Goal: Transaction & Acquisition: Purchase product/service

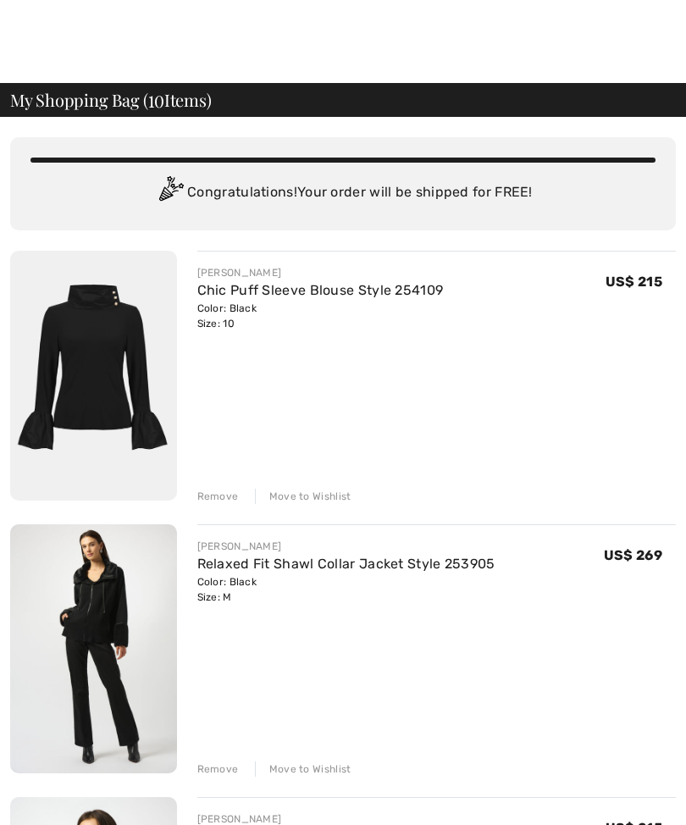
checkbox input "true"
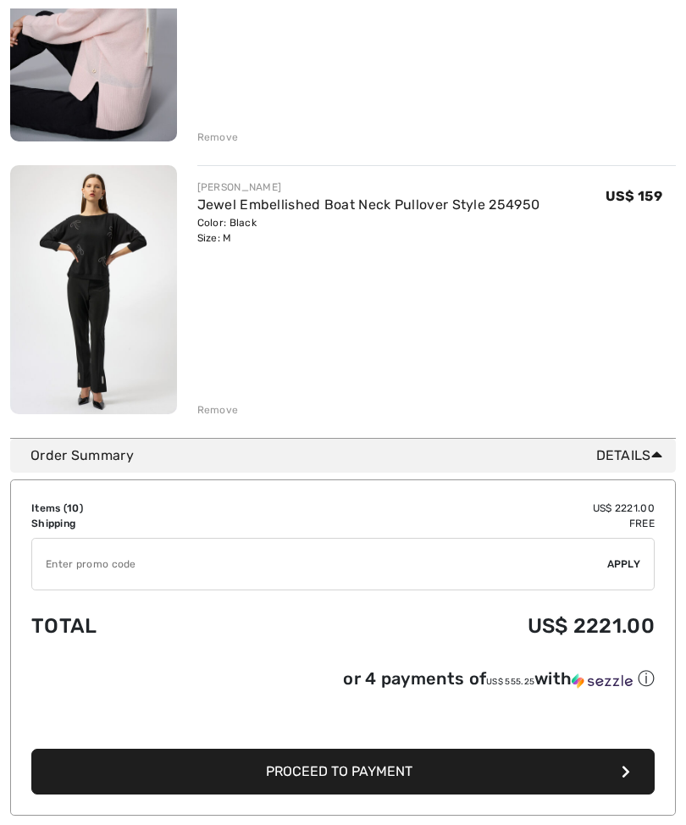
scroll to position [2544, 0]
click at [225, 410] on div "Remove" at bounding box center [218, 409] width 42 height 15
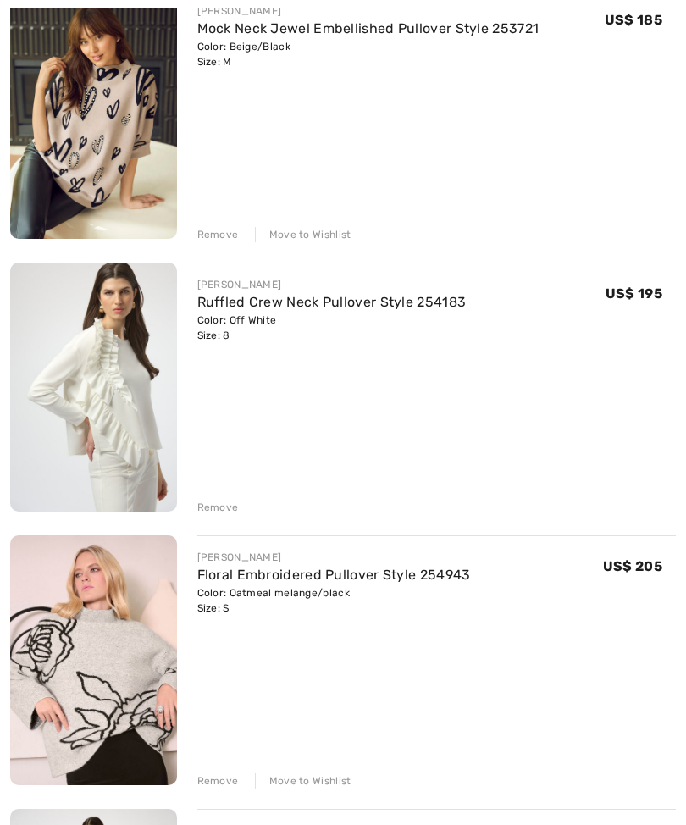
scroll to position [1080, 0]
click at [143, 410] on img at bounding box center [93, 387] width 167 height 249
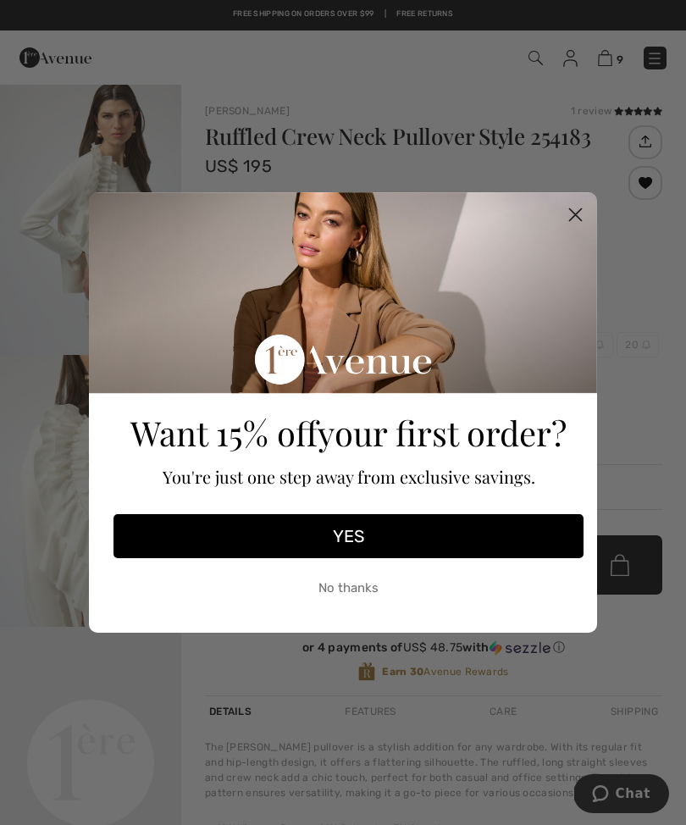
click at [571, 224] on circle "Close dialog" at bounding box center [576, 215] width 28 height 28
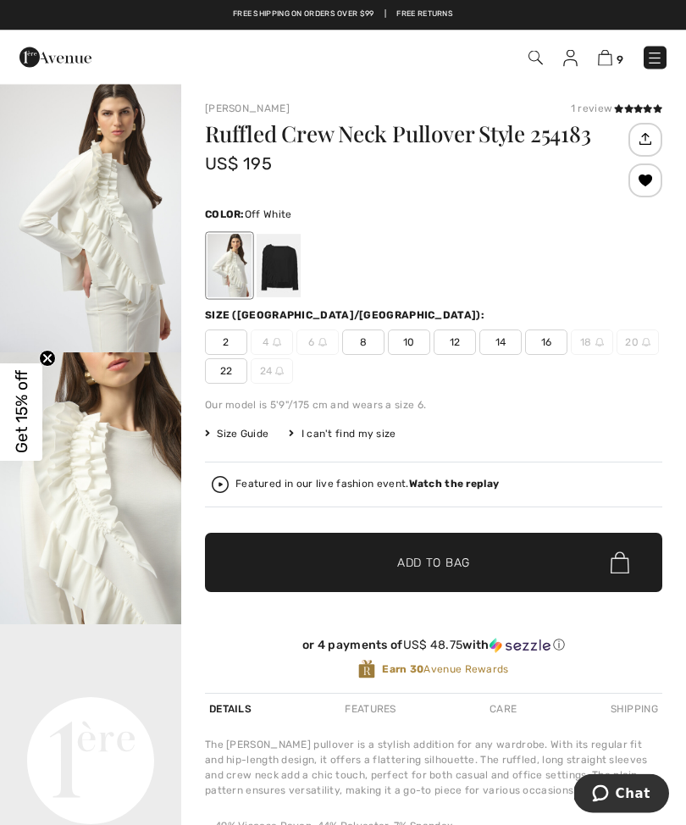
scroll to position [3, 0]
click at [364, 349] on span "8" at bounding box center [363, 341] width 42 height 25
click at [426, 566] on span "Add to Bag" at bounding box center [433, 563] width 73 height 18
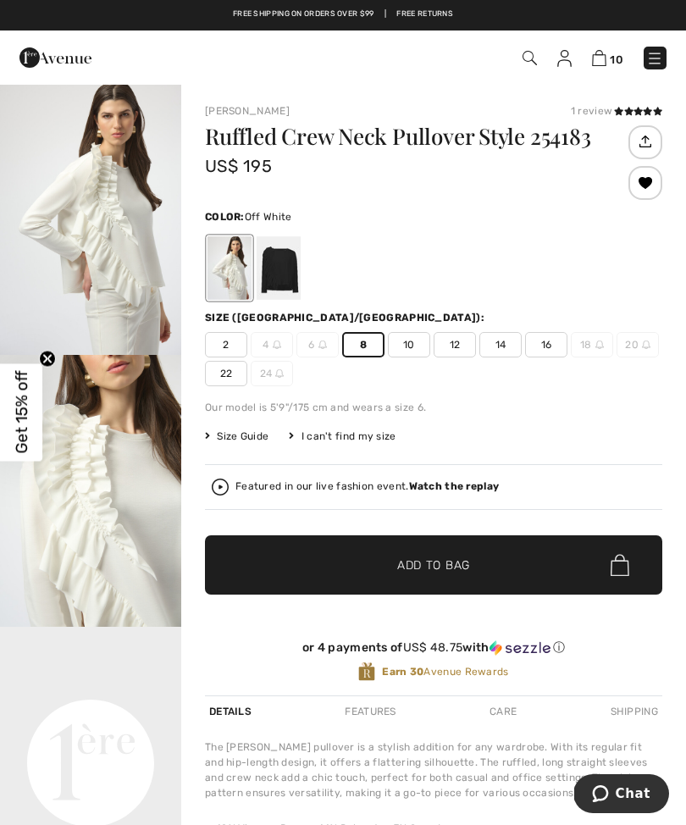
click at [604, 53] on img at bounding box center [599, 58] width 14 height 16
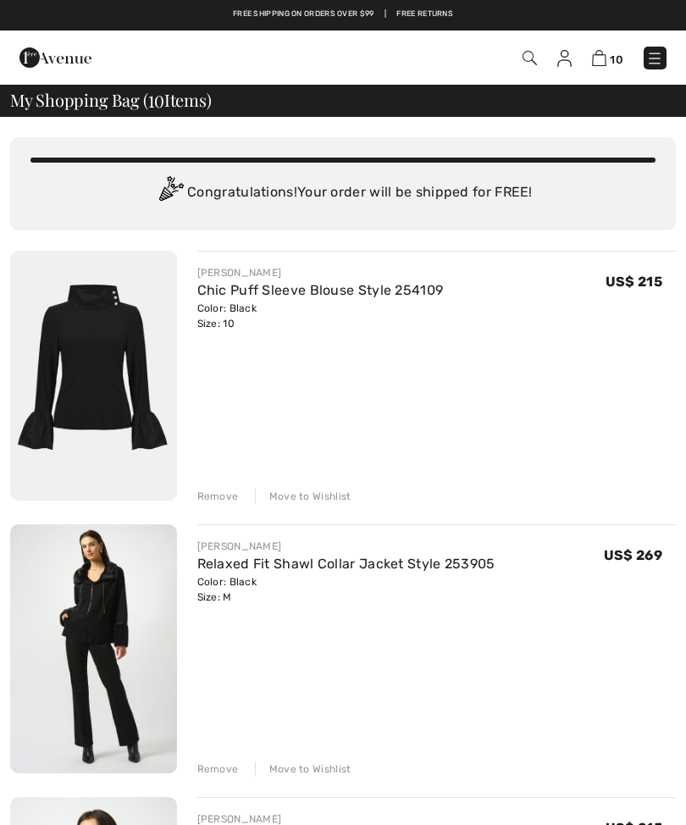
checkbox input "true"
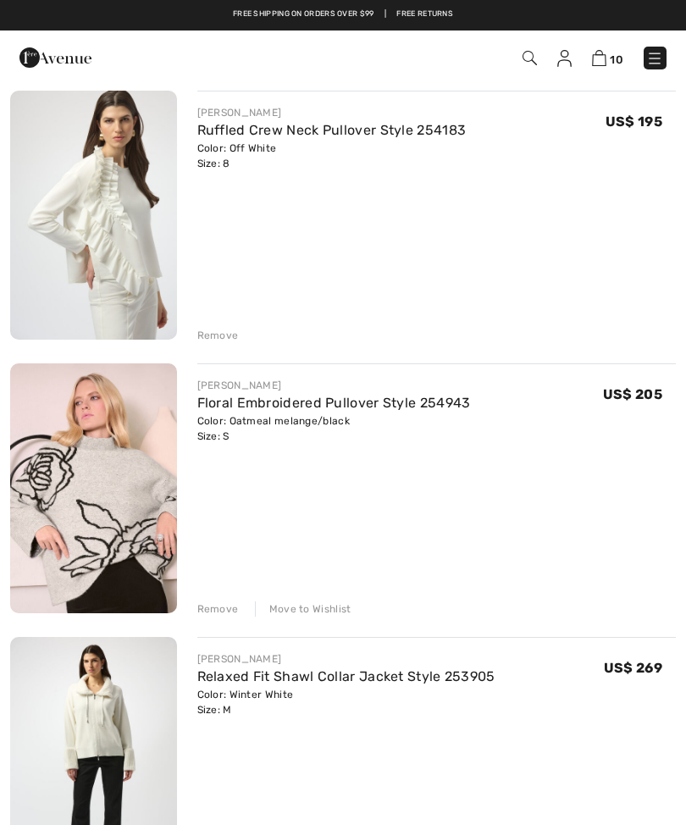
scroll to position [1255, 0]
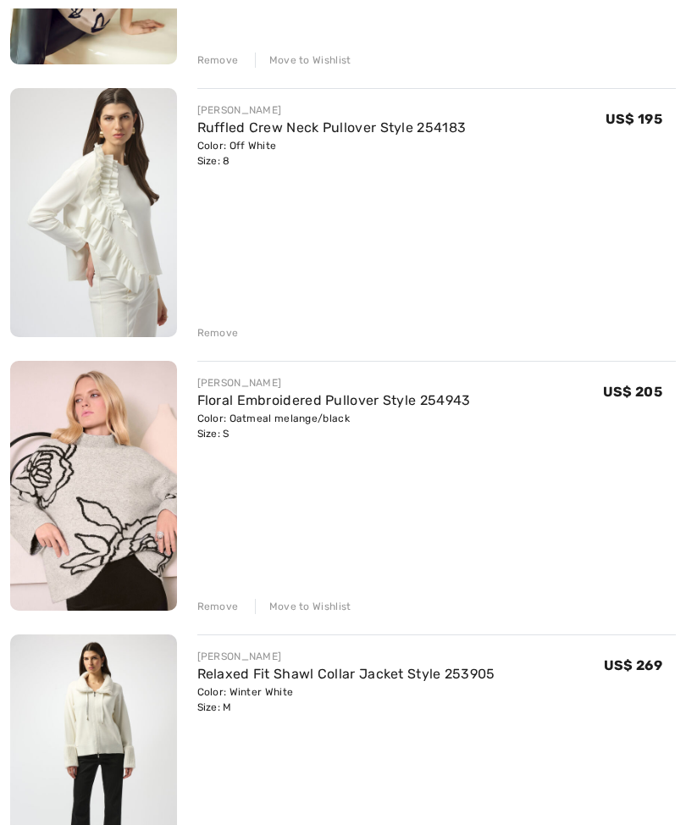
click at [224, 343] on div "JOSEPH RIBKOFF Chic Puff Sleeve Blouse Style 254109 Color: Black Size: 10 Final…" at bounding box center [343, 350] width 666 height 2711
click at [224, 340] on div "JOSEPH RIBKOFF Chic Puff Sleeve Blouse Style 254109 Color: Black Size: 10 Final…" at bounding box center [343, 350] width 666 height 2711
click at [220, 332] on div "Remove" at bounding box center [218, 332] width 42 height 15
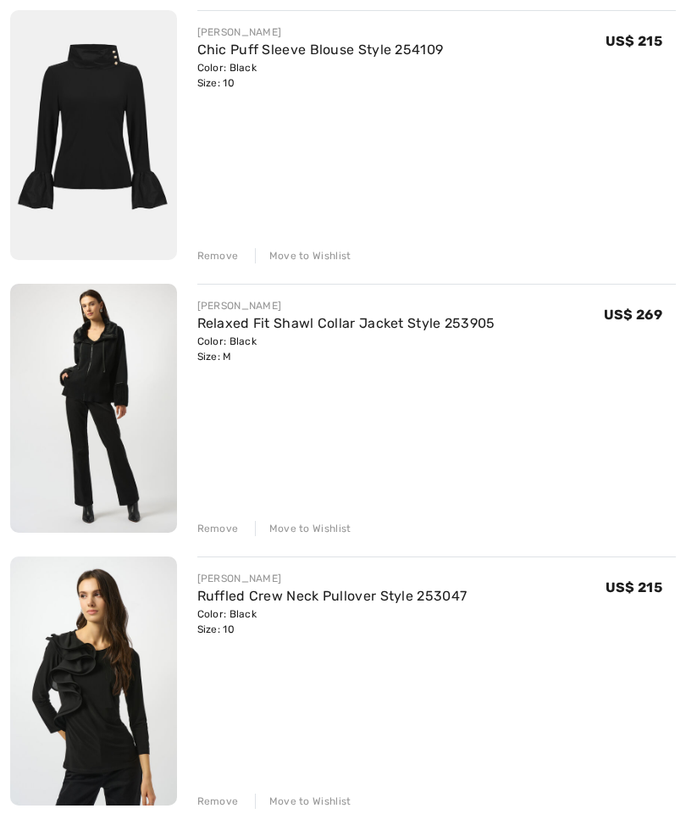
scroll to position [252, 0]
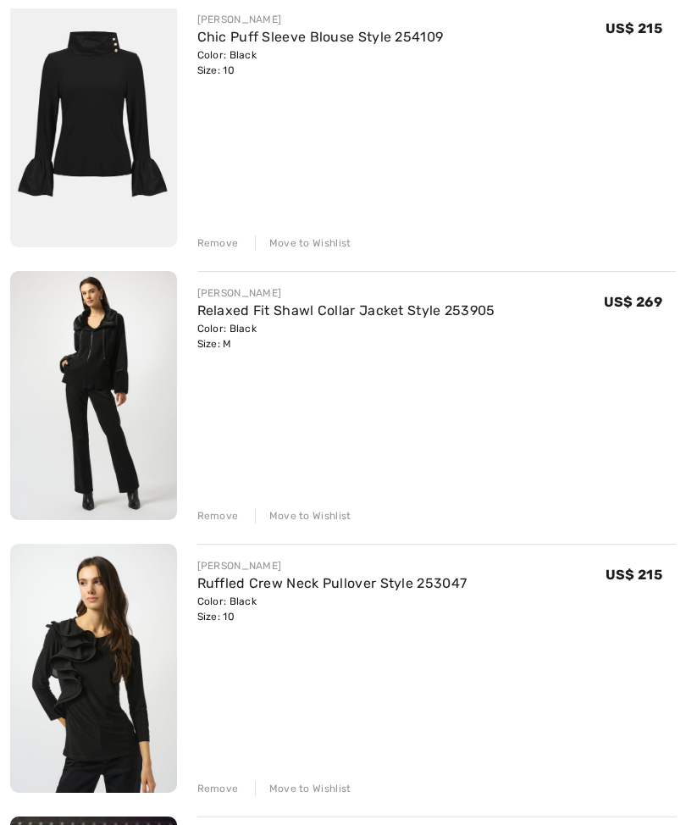
click at [152, 429] on img at bounding box center [93, 396] width 167 height 249
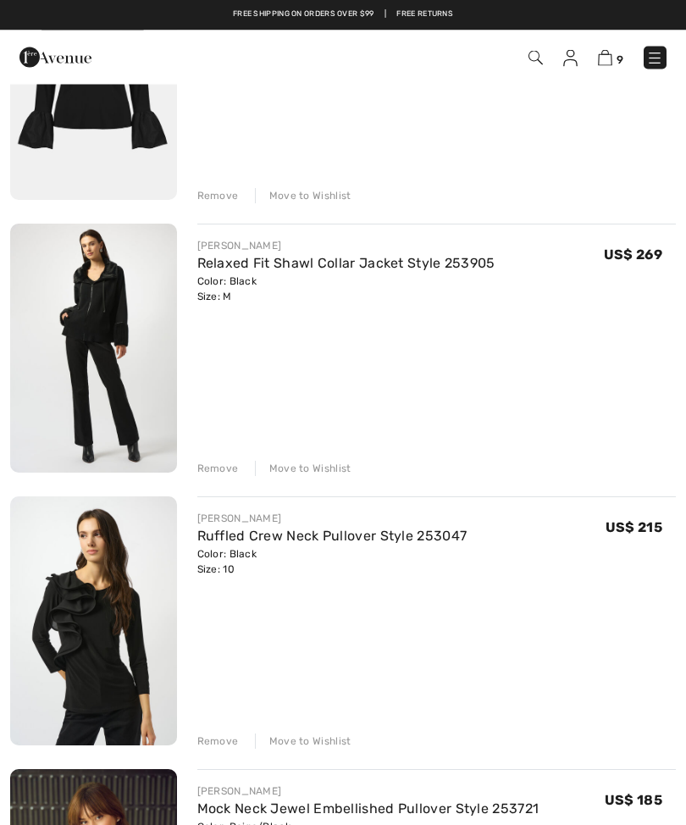
scroll to position [301, 0]
click at [650, 66] on img at bounding box center [654, 58] width 17 height 17
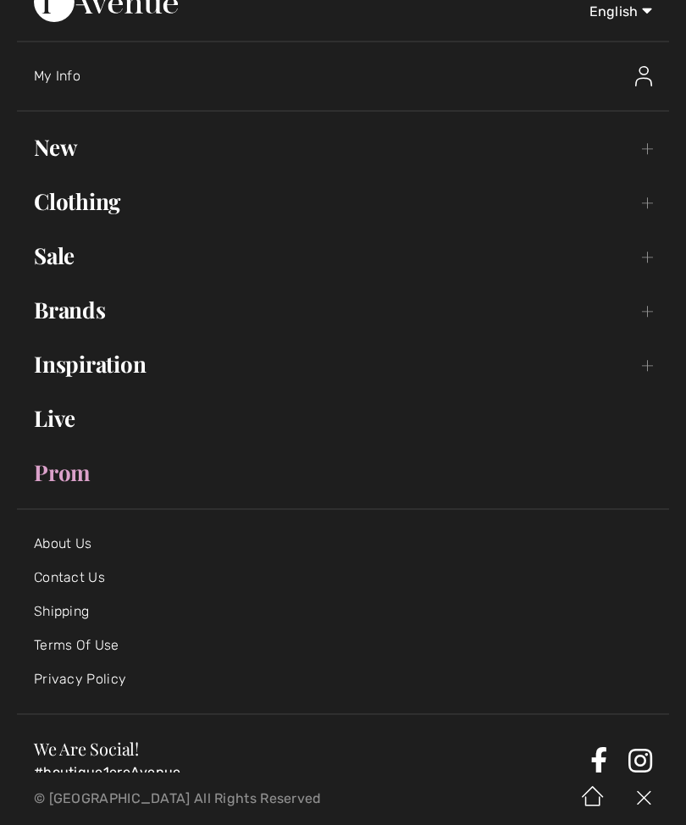
scroll to position [36, 0]
click at [69, 418] on link "Live" at bounding box center [343, 417] width 652 height 37
